Goal: Task Accomplishment & Management: Manage account settings

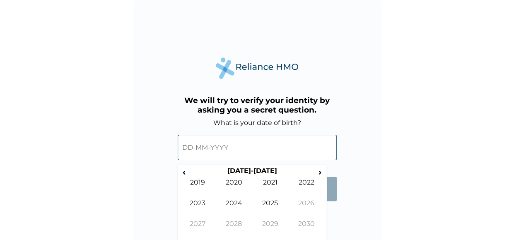
click at [225, 141] on input "text" at bounding box center [257, 147] width 159 height 25
click at [191, 146] on input "text" at bounding box center [257, 147] width 159 height 25
click at [266, 171] on th "[DATE]-[DATE]" at bounding box center [251, 173] width 127 height 12
click at [185, 172] on span "‹" at bounding box center [184, 172] width 9 height 10
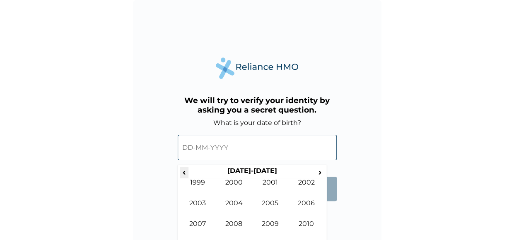
click at [185, 172] on span "‹" at bounding box center [184, 172] width 9 height 10
click at [205, 202] on td "1993" at bounding box center [198, 209] width 36 height 21
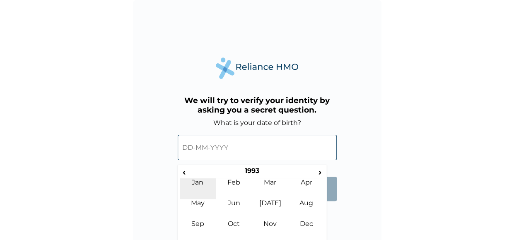
click at [190, 180] on td "Jan" at bounding box center [198, 188] width 36 height 21
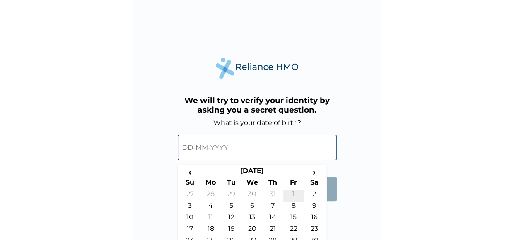
click at [298, 195] on td "1" at bounding box center [293, 196] width 21 height 12
type input "[DATE]"
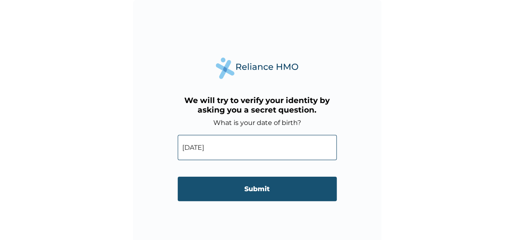
click at [271, 196] on input "Submit" at bounding box center [257, 189] width 159 height 24
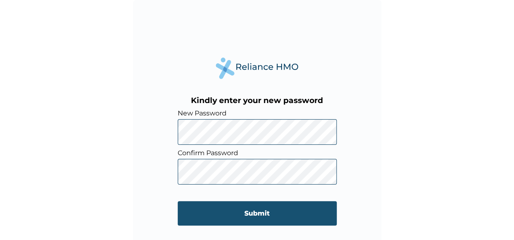
click at [224, 208] on input "Submit" at bounding box center [257, 213] width 159 height 24
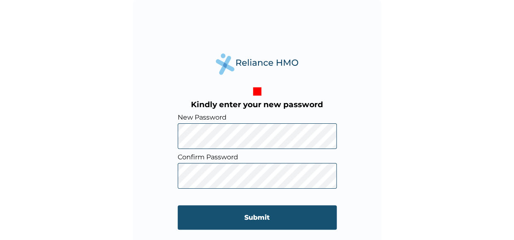
click at [276, 212] on input "Submit" at bounding box center [257, 217] width 159 height 24
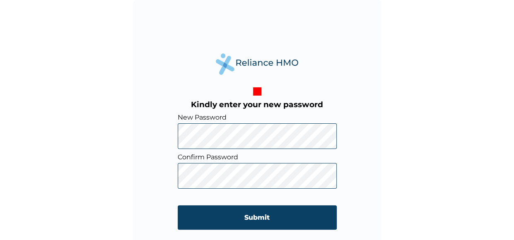
scroll to position [8, 0]
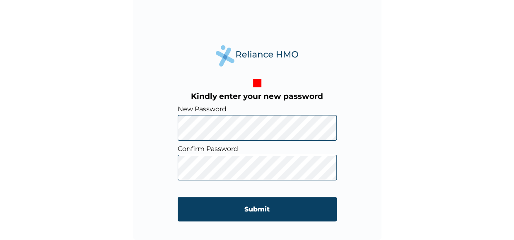
click at [257, 223] on form "New Password Confirm Password Submit" at bounding box center [257, 167] width 159 height 125
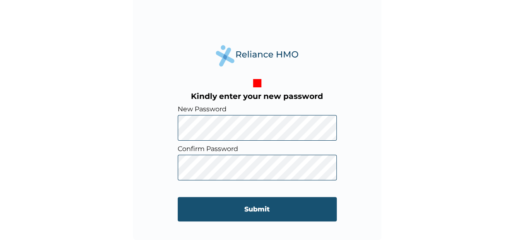
click at [257, 213] on input "Submit" at bounding box center [257, 209] width 159 height 24
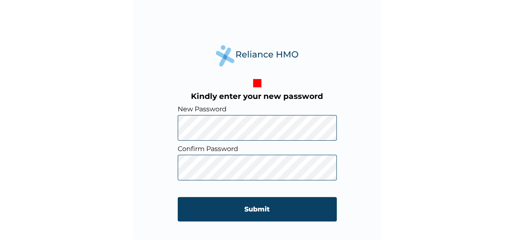
click at [132, 123] on div "Kindly enter your new password New Password Confirm Password Submit" at bounding box center [257, 112] width 514 height 240
click at [118, 161] on div "Kindly enter your new password New Password Confirm Password Submit" at bounding box center [257, 112] width 514 height 240
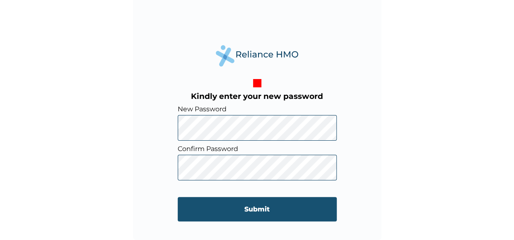
click at [197, 204] on input "Submit" at bounding box center [257, 209] width 159 height 24
